Goal: Information Seeking & Learning: Learn about a topic

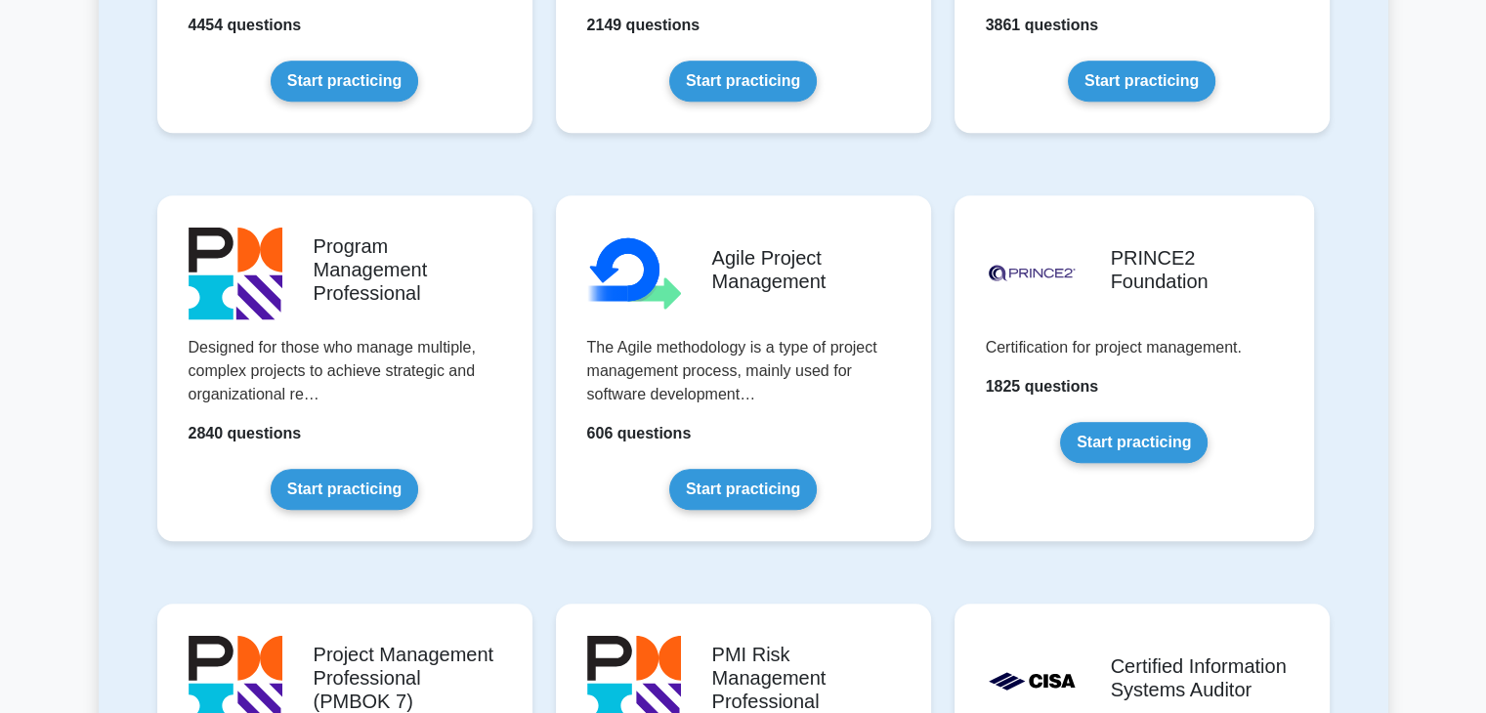
scroll to position [1077, 0]
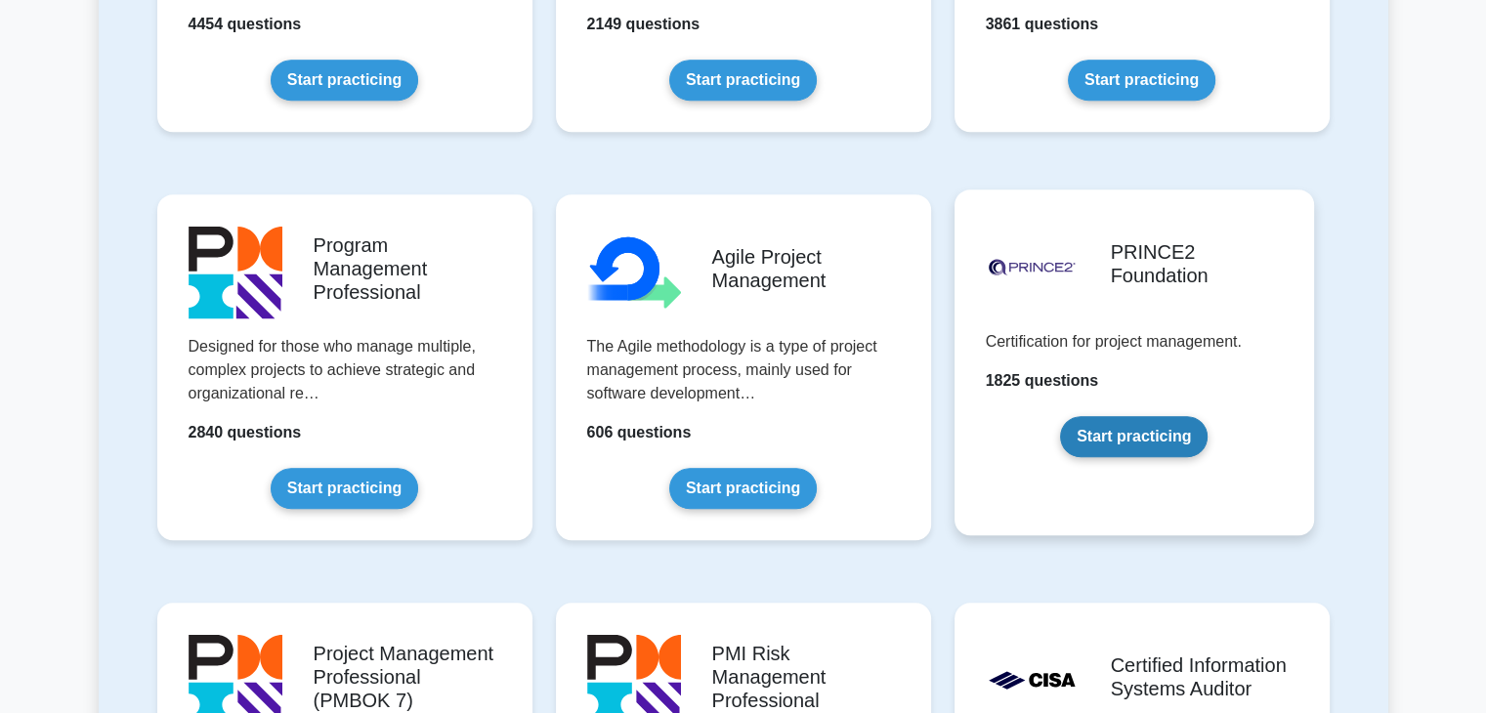
click at [1093, 454] on link "Start practicing" at bounding box center [1133, 436] width 147 height 41
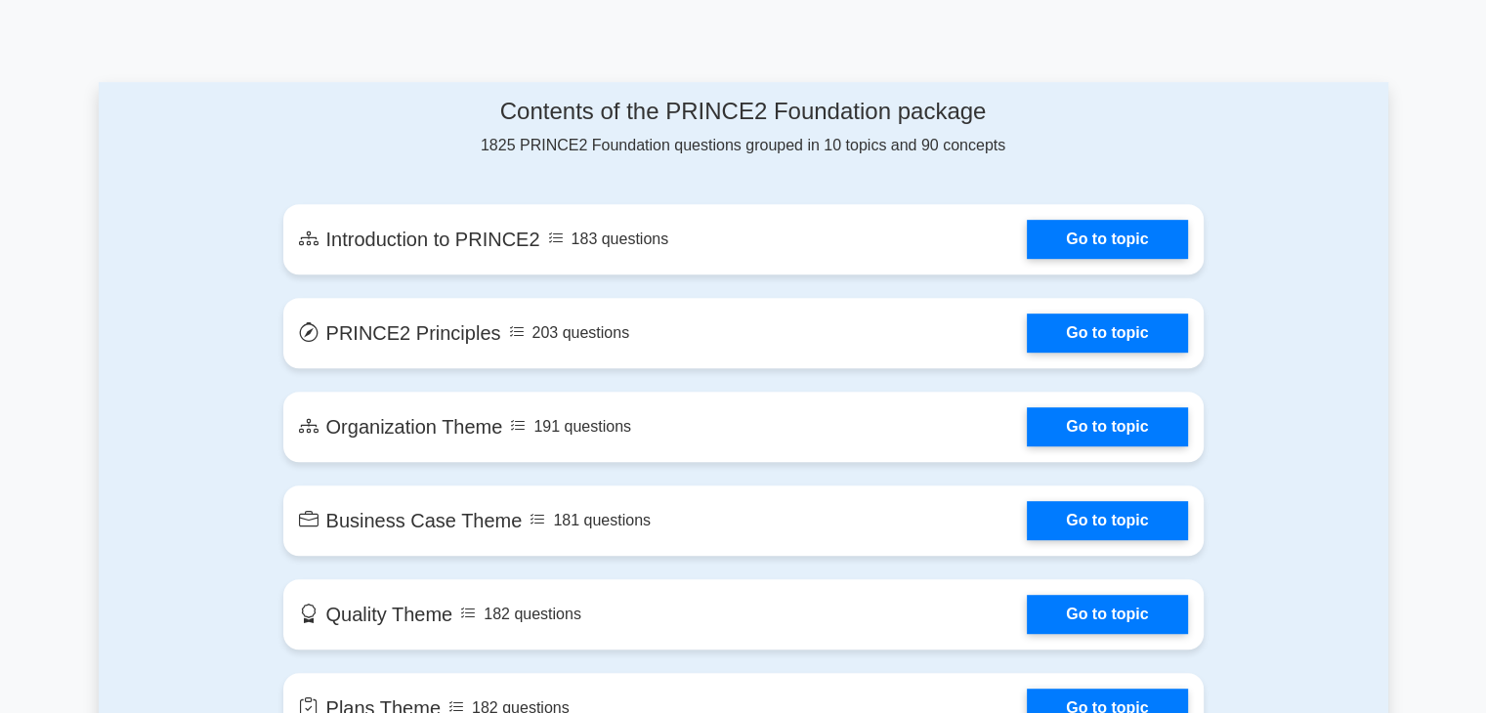
scroll to position [1000, 0]
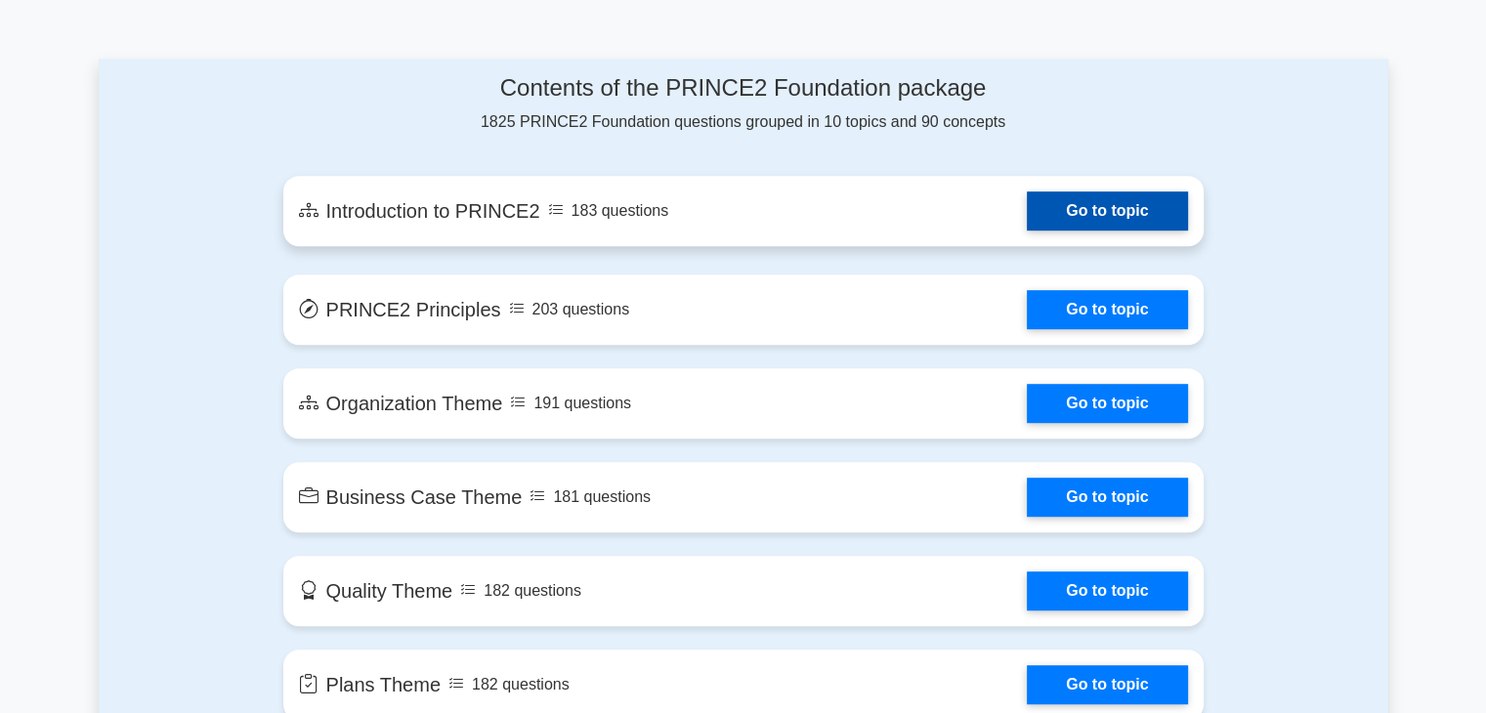
click at [1122, 205] on link "Go to topic" at bounding box center [1107, 210] width 160 height 39
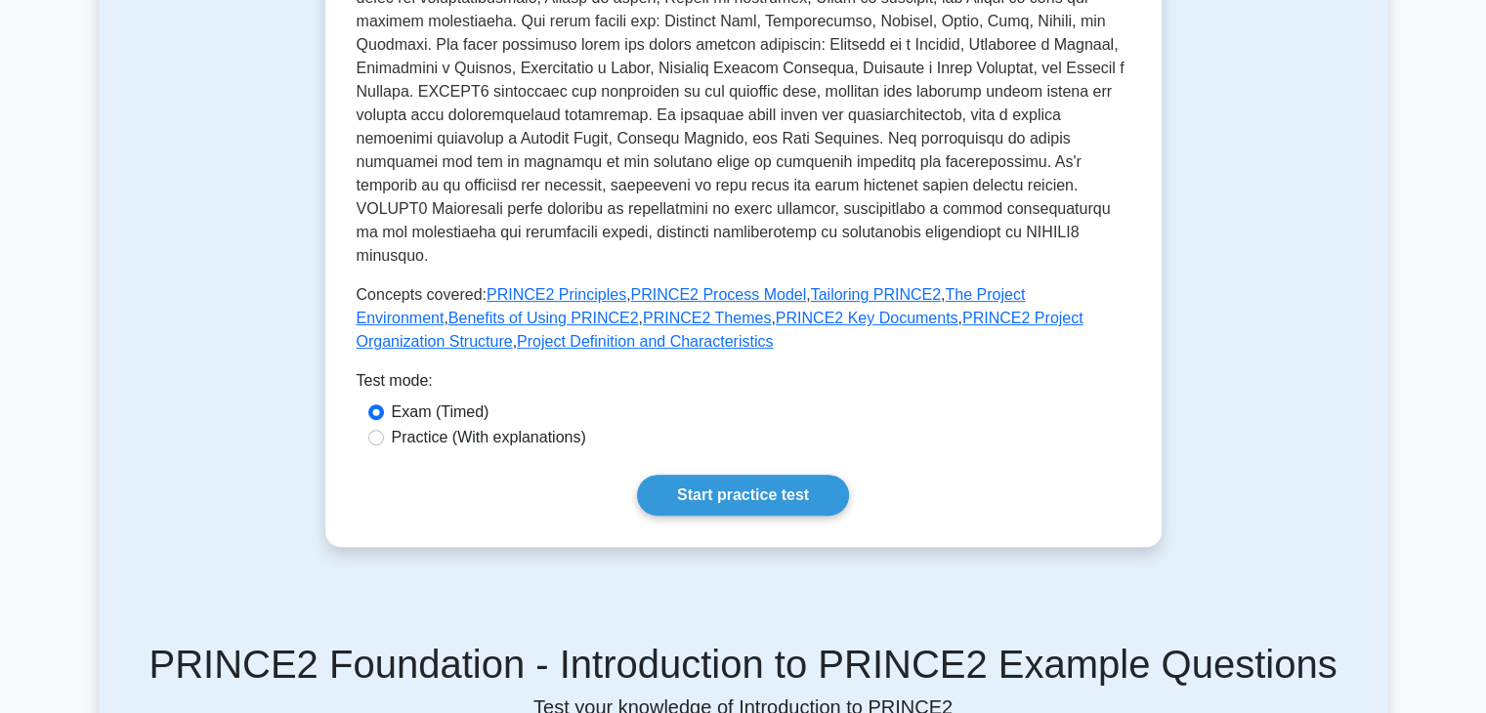
scroll to position [717, 0]
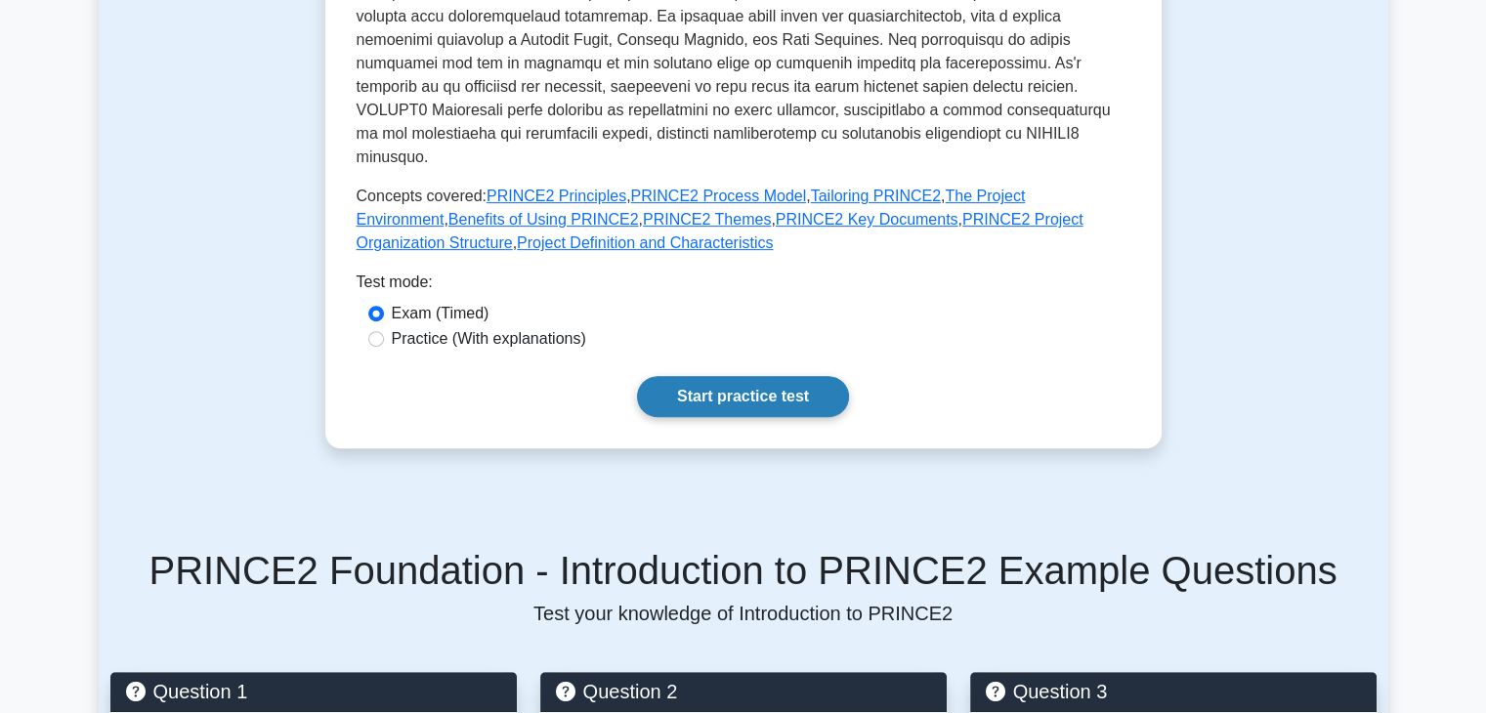
click at [778, 376] on link "Start practice test" at bounding box center [743, 396] width 212 height 41
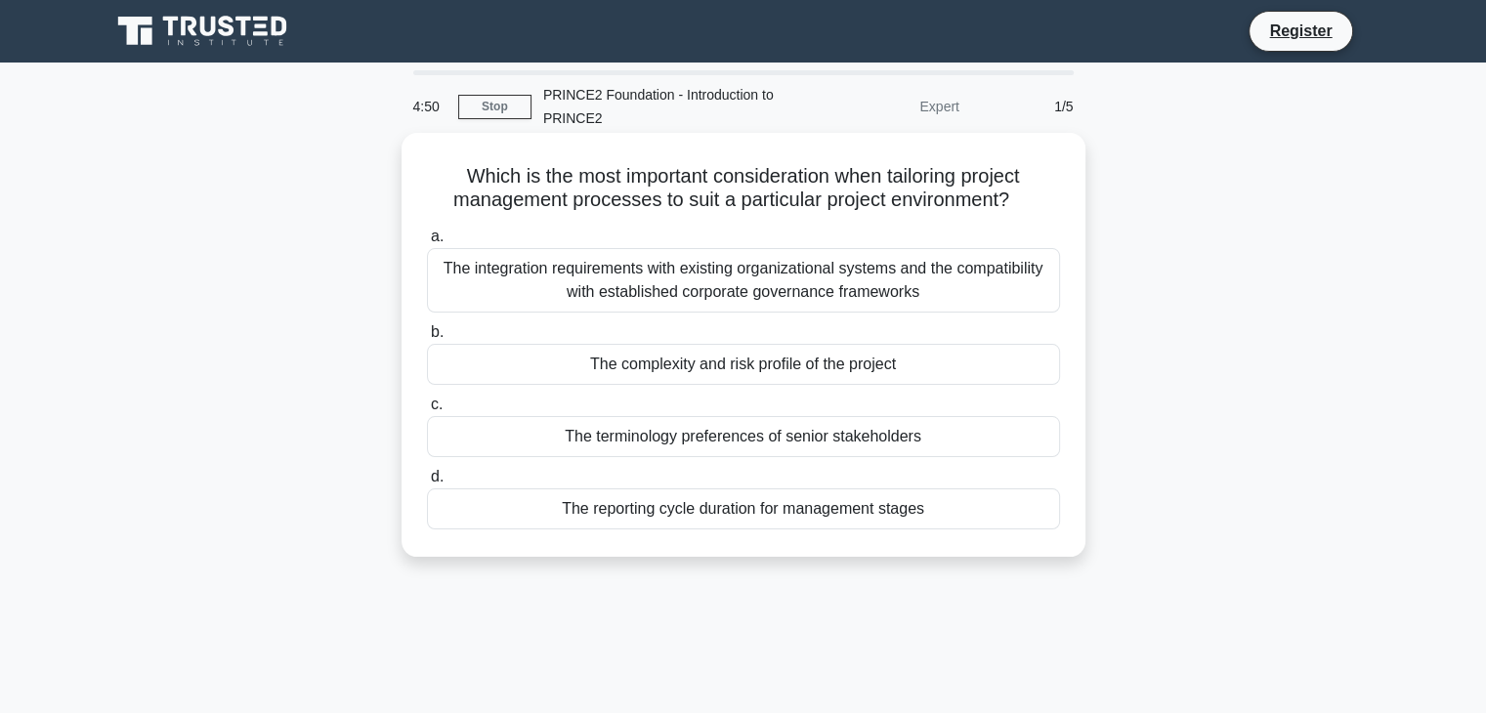
click at [793, 277] on div "The integration requirements with existing organizational systems and the compa…" at bounding box center [743, 280] width 633 height 64
click at [427, 243] on input "a. The integration requirements with existing organizational systems and the co…" at bounding box center [427, 237] width 0 height 13
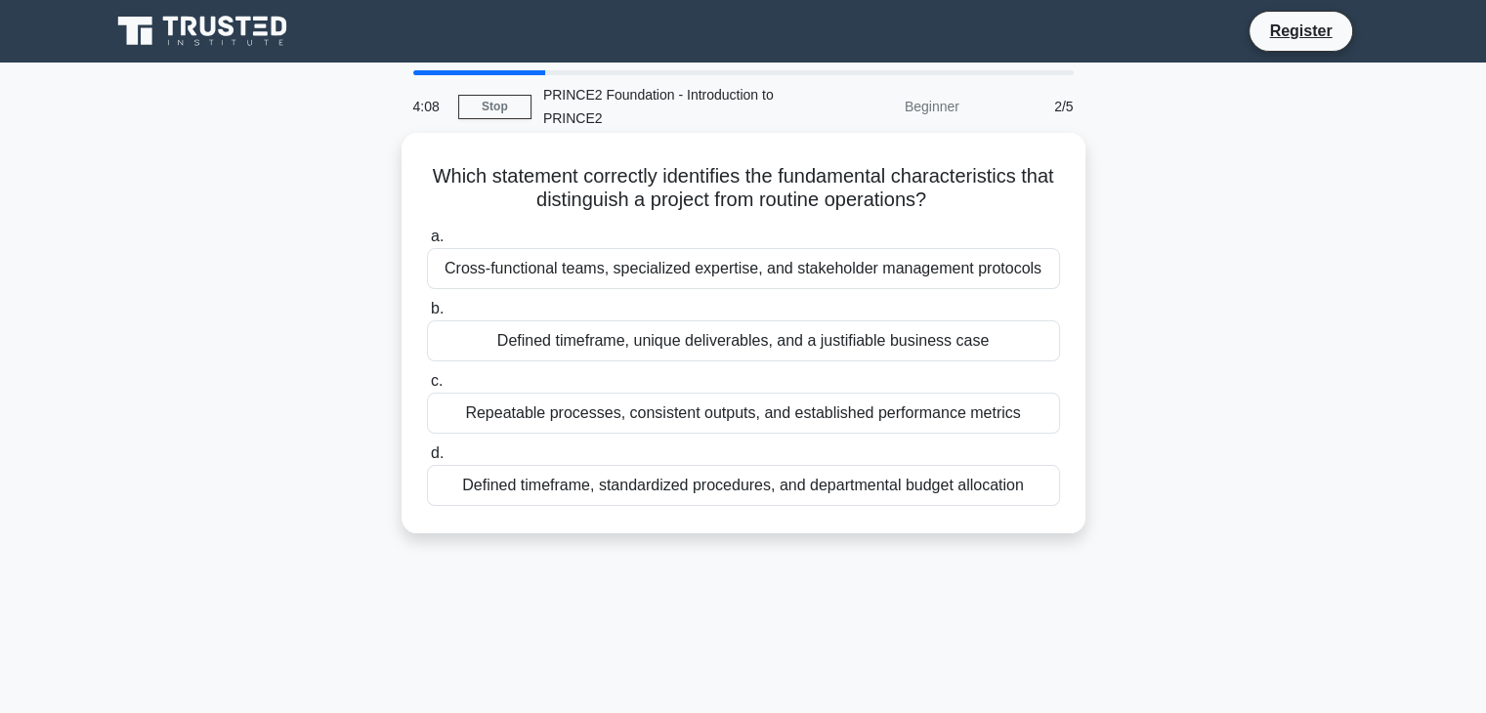
click at [678, 322] on div "Defined timeframe, unique deliverables, and a justifiable business case" at bounding box center [743, 340] width 633 height 41
click at [427, 315] on input "b. Defined timeframe, unique deliverables, and a justifiable business case" at bounding box center [427, 309] width 0 height 13
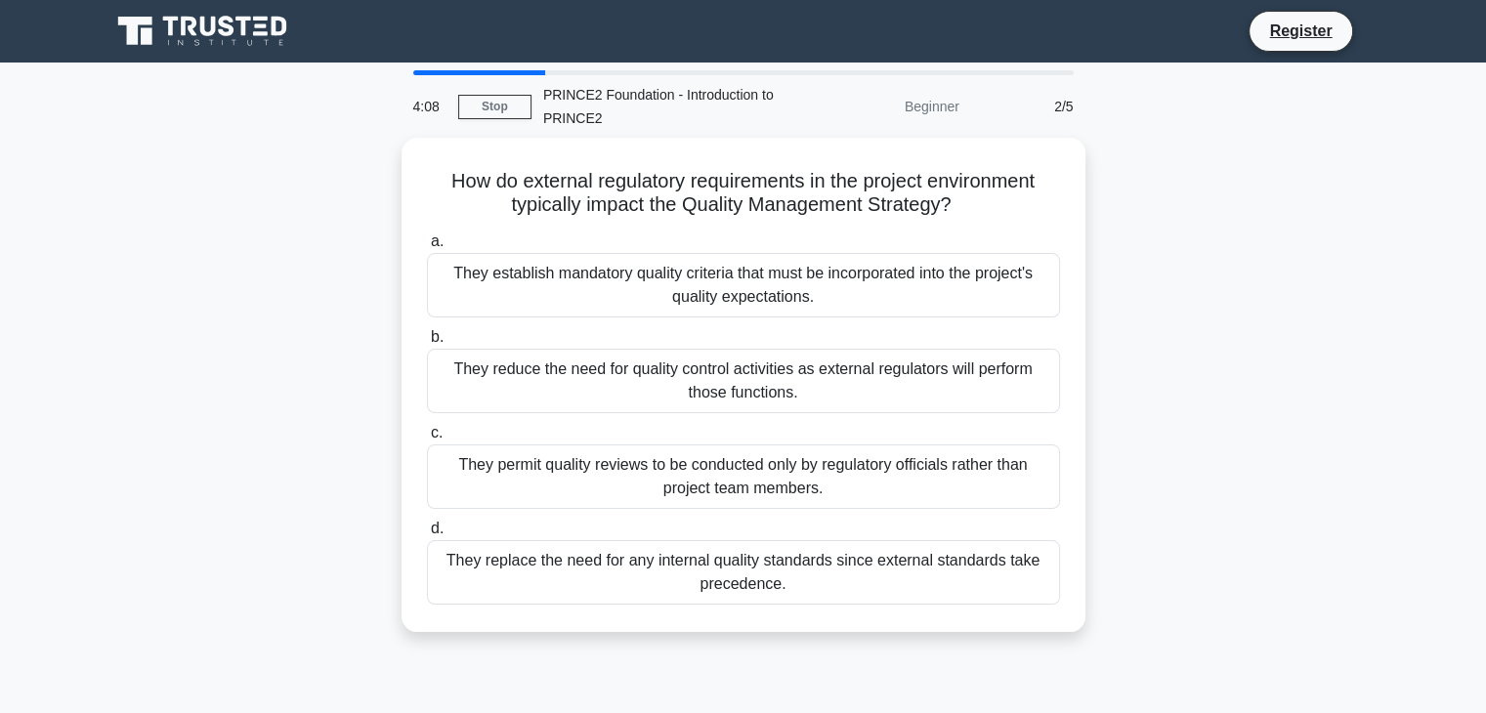
click at [678, 322] on div "a. They establish mandatory quality criteria that must be incorporated into the…" at bounding box center [743, 417] width 656 height 383
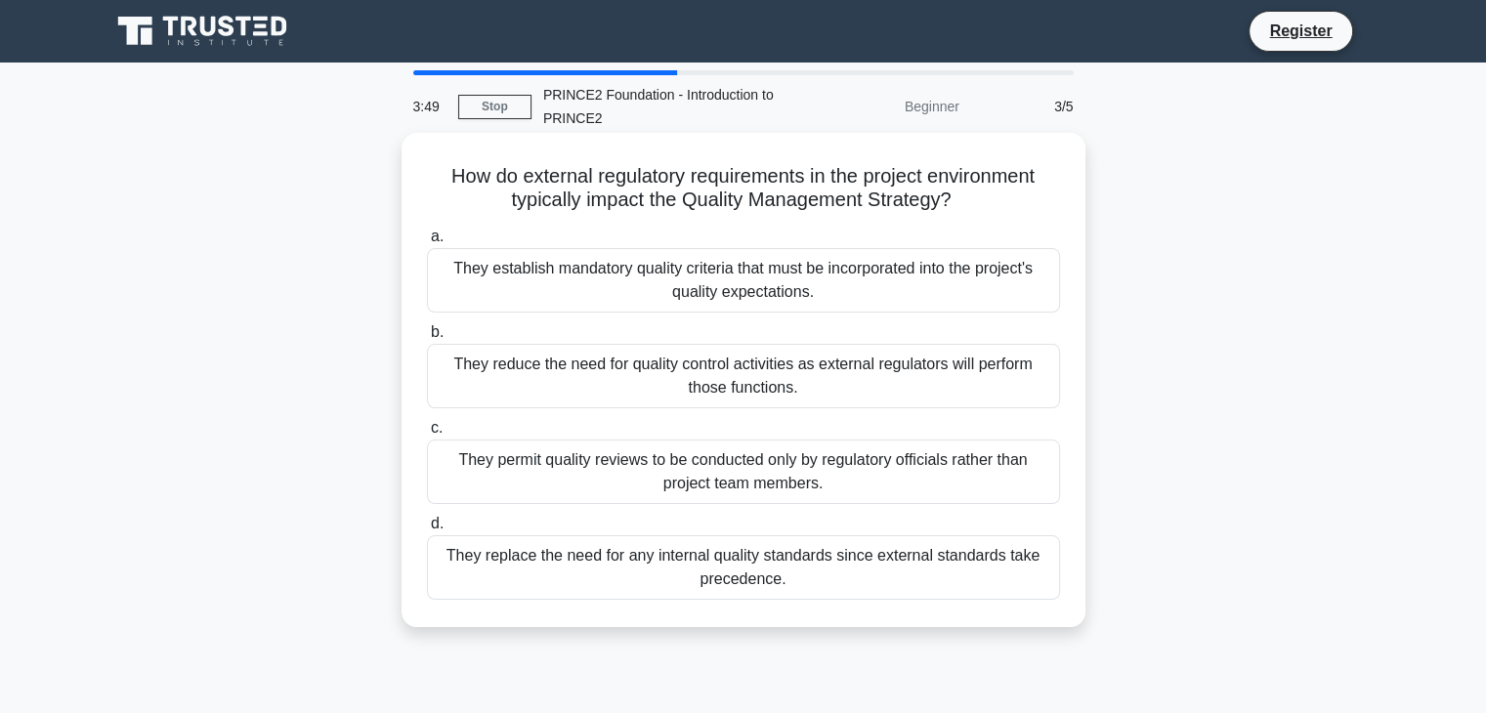
click at [711, 286] on div "They establish mandatory quality criteria that must be incorporated into the pr…" at bounding box center [743, 280] width 633 height 64
click at [427, 243] on input "a. They establish mandatory quality criteria that must be incorporated into the…" at bounding box center [427, 237] width 0 height 13
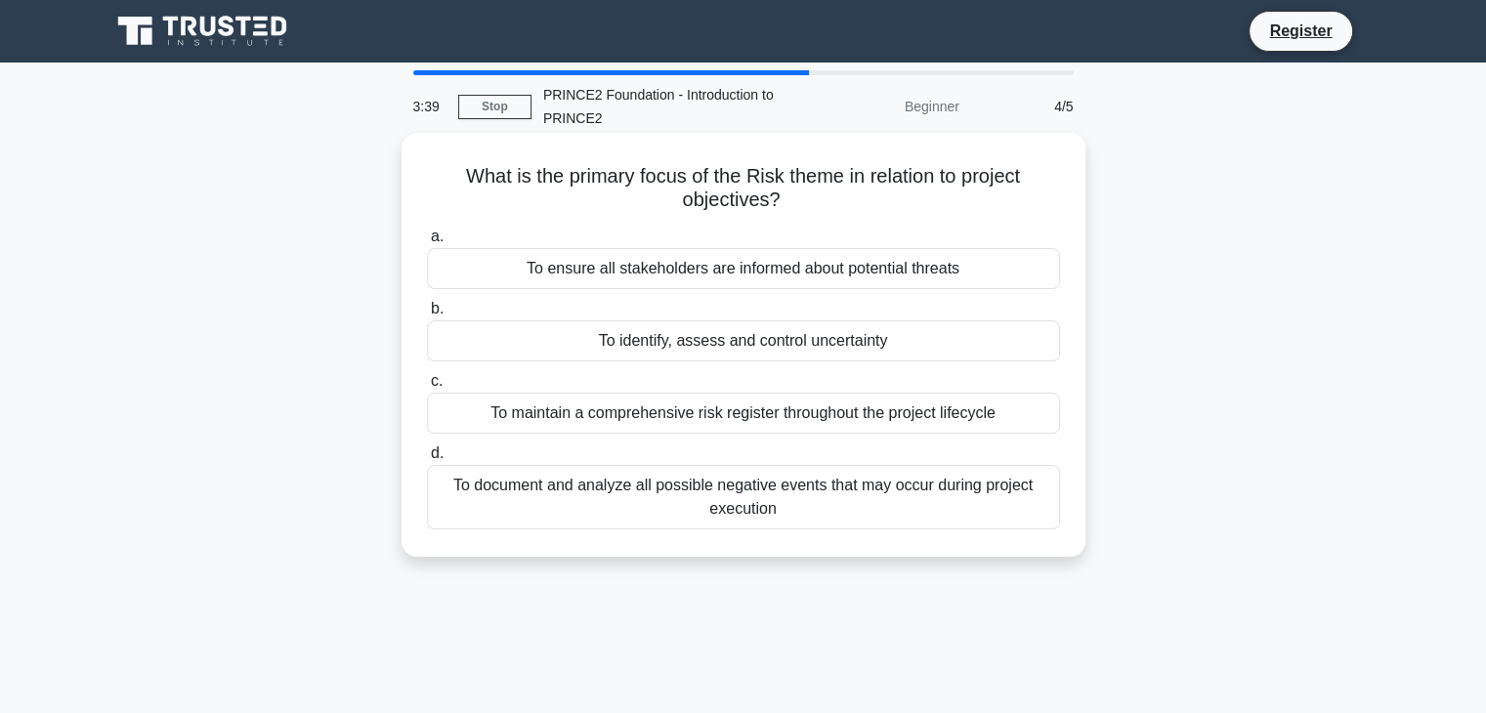
click at [692, 333] on div "To identify, assess and control uncertainty" at bounding box center [743, 340] width 633 height 41
click at [427, 315] on input "b. To identify, assess and control uncertainty" at bounding box center [427, 309] width 0 height 13
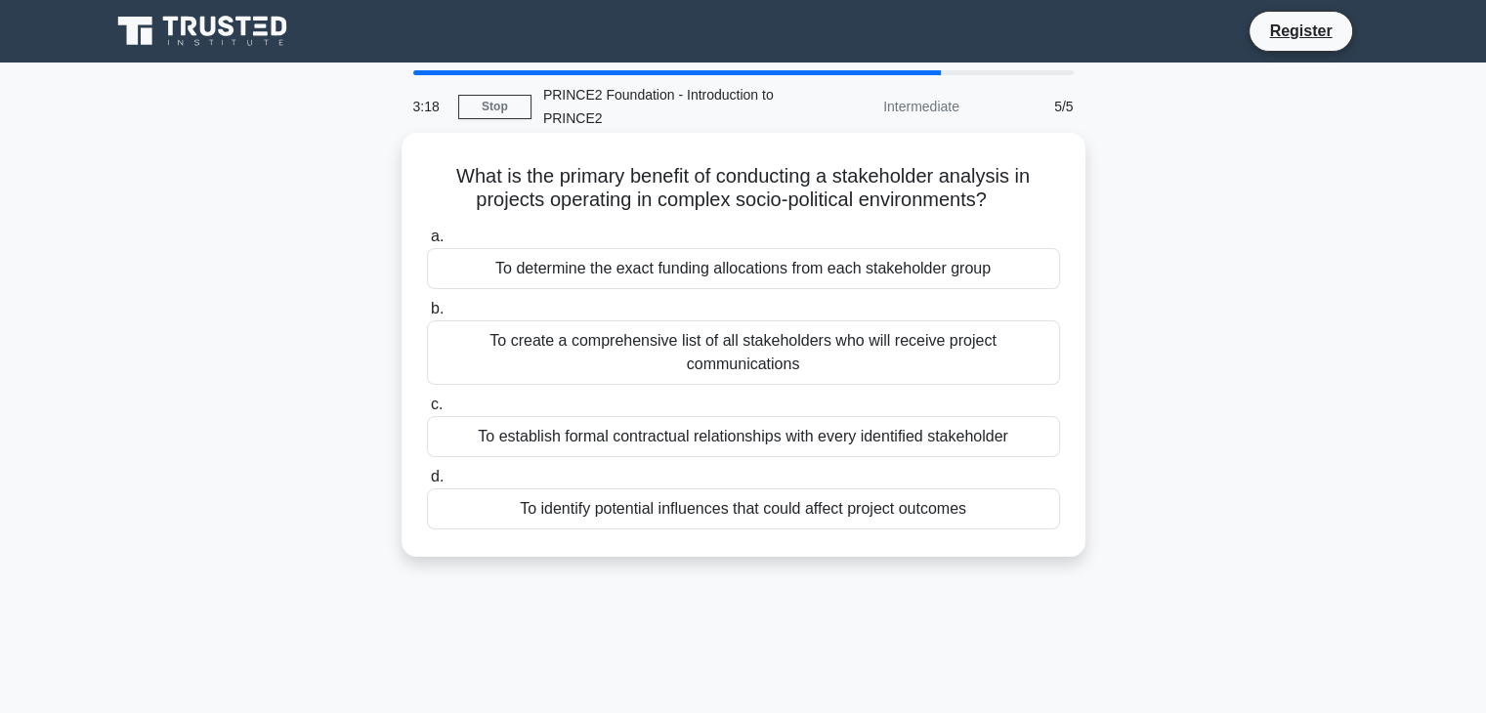
click at [668, 496] on div "To identify potential influences that could affect project outcomes" at bounding box center [743, 508] width 633 height 41
click at [427, 484] on input "d. To identify potential influences that could affect project outcomes" at bounding box center [427, 477] width 0 height 13
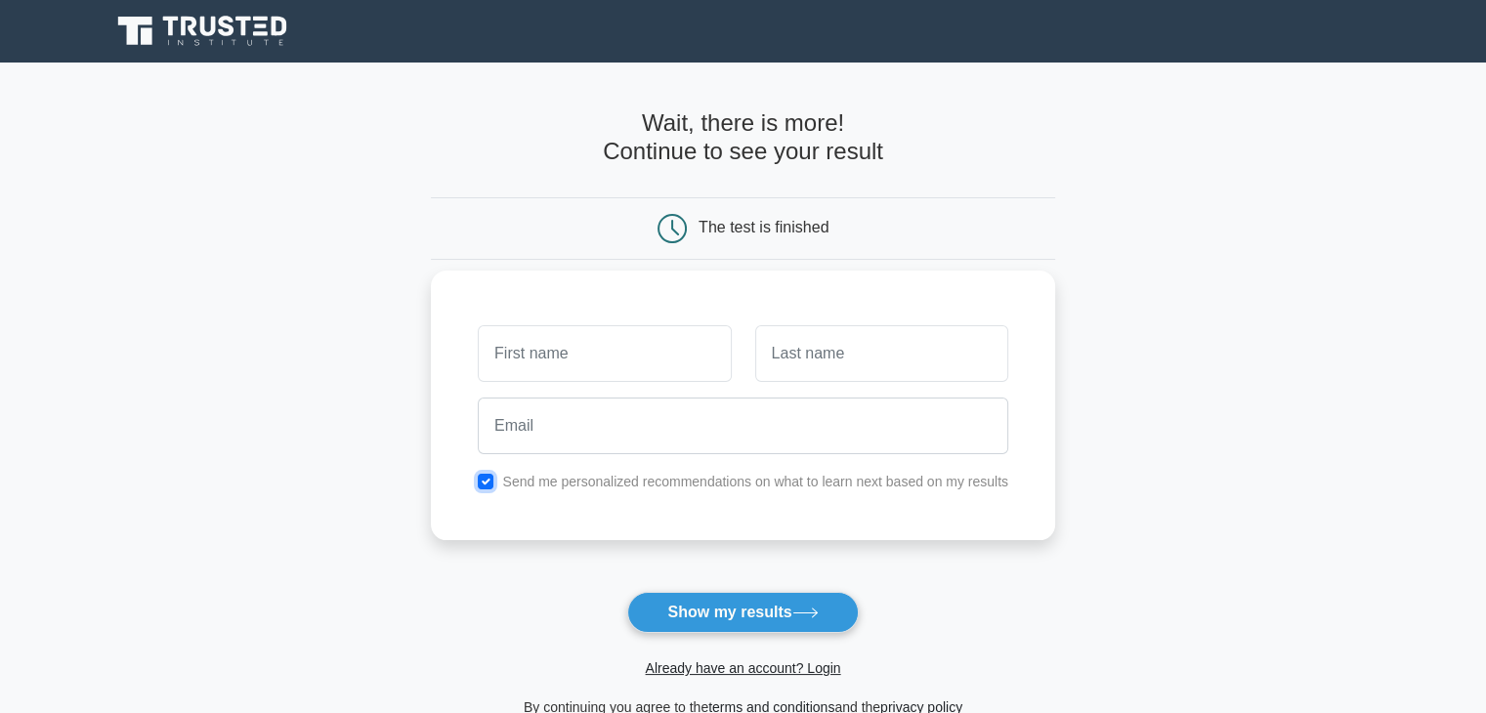
click at [486, 485] on input "checkbox" at bounding box center [486, 482] width 16 height 16
checkbox input "false"
click at [538, 360] on input "text" at bounding box center [604, 353] width 253 height 57
type input "Alexandra"
click at [781, 358] on input "text" at bounding box center [881, 353] width 253 height 57
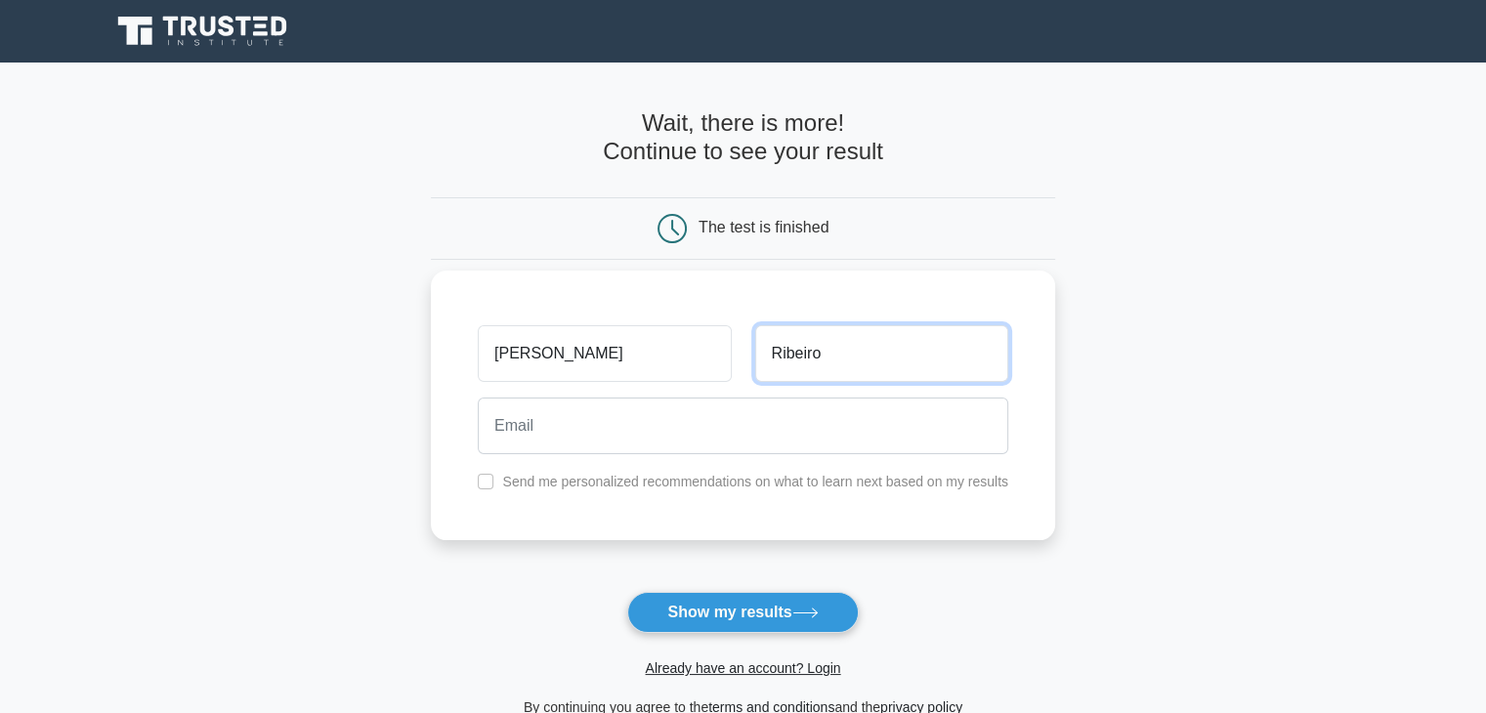
type input "Ribeiro"
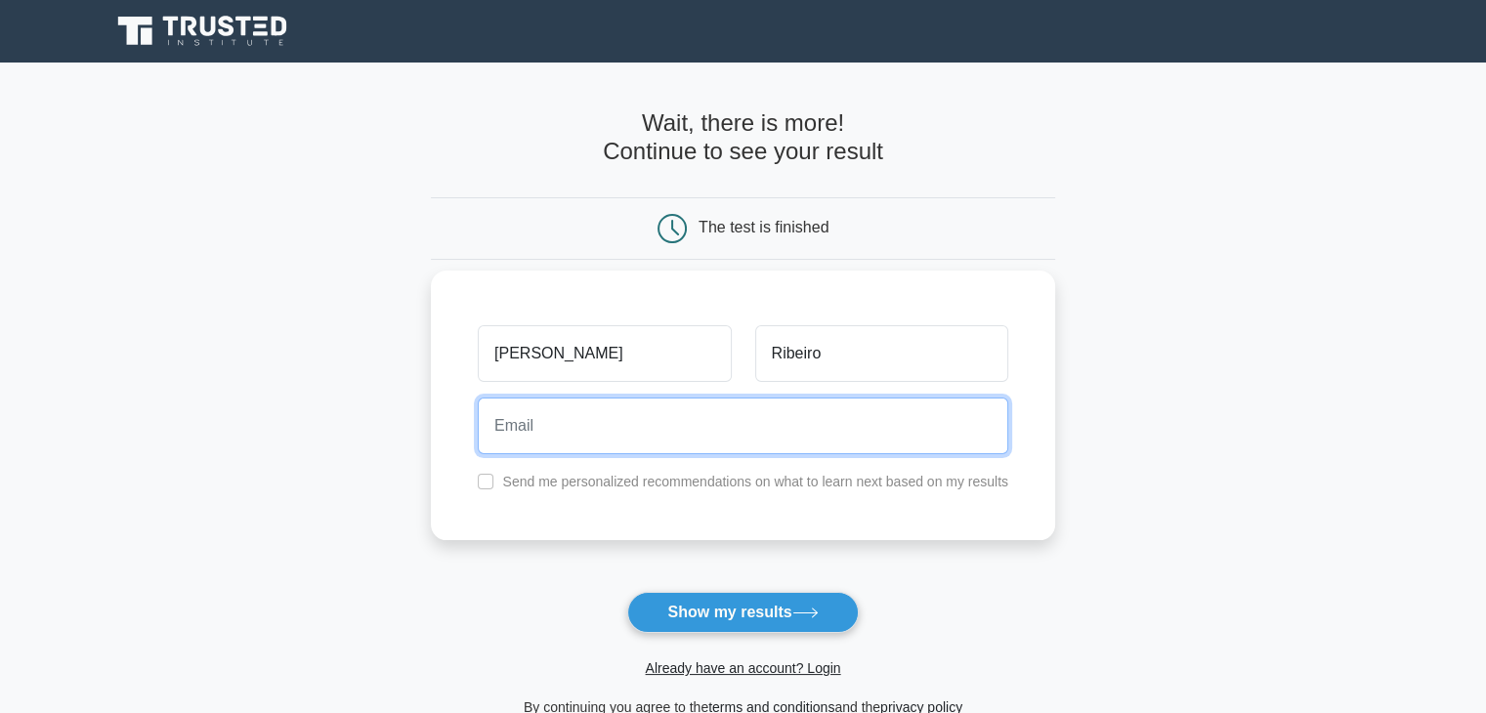
click at [719, 407] on input "email" at bounding box center [743, 426] width 530 height 57
type input "alexandrapribeiro@gmail.com"
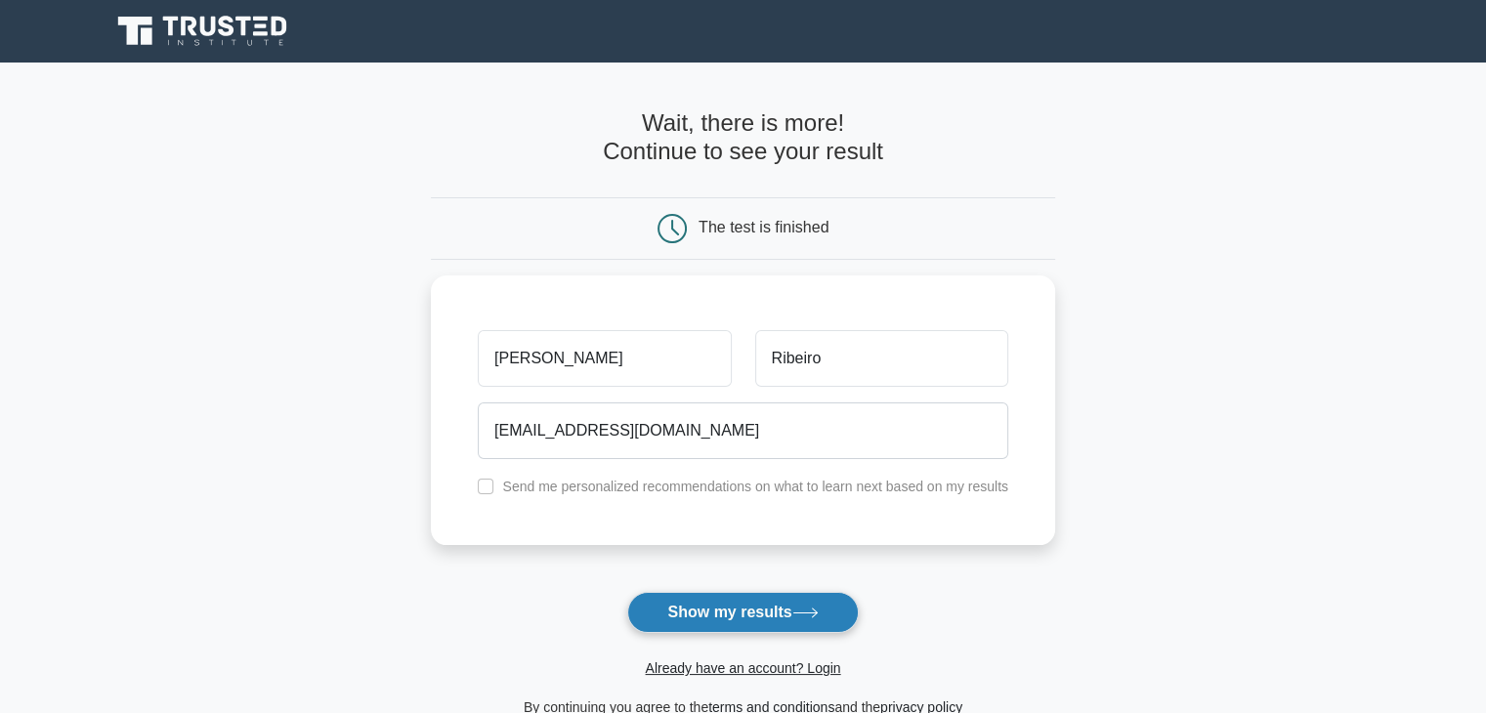
click at [761, 612] on button "Show my results" at bounding box center [742, 612] width 231 height 41
